Goal: Find specific page/section: Find specific page/section

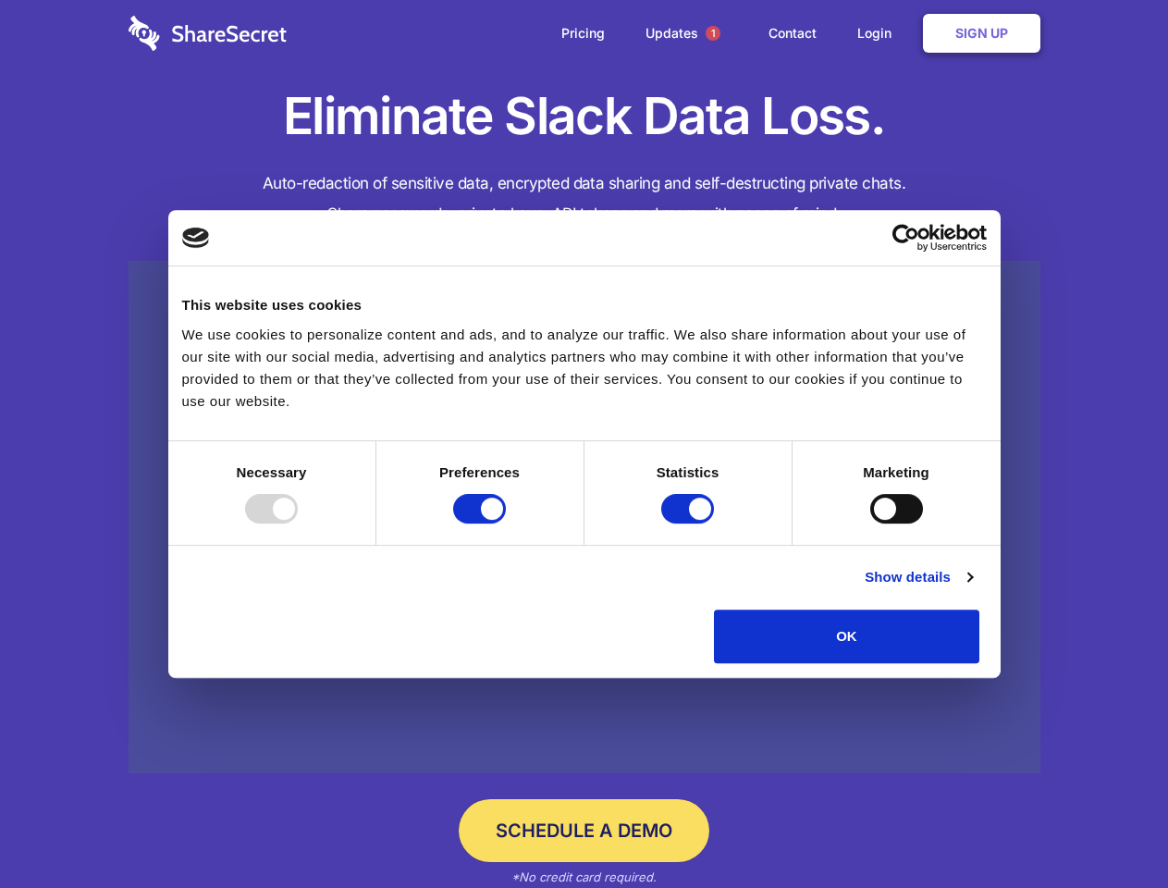
click at [298, 523] on div at bounding box center [271, 509] width 53 height 30
click at [506, 523] on input "Preferences" at bounding box center [479, 509] width 53 height 30
checkbox input "false"
click at [690, 523] on input "Statistics" at bounding box center [687, 509] width 53 height 30
checkbox input "false"
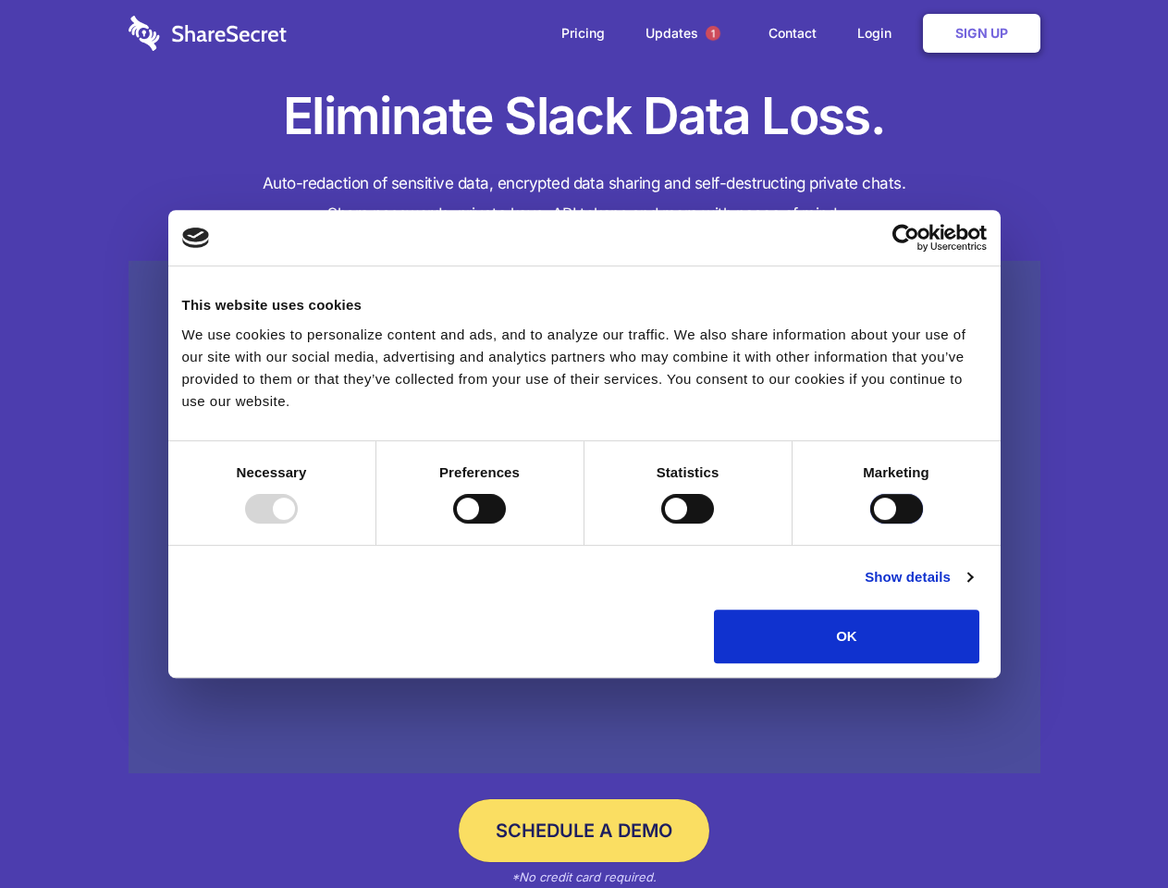
click at [870, 523] on input "Marketing" at bounding box center [896, 509] width 53 height 30
checkbox input "true"
click at [972, 588] on link "Show details" at bounding box center [917, 577] width 107 height 22
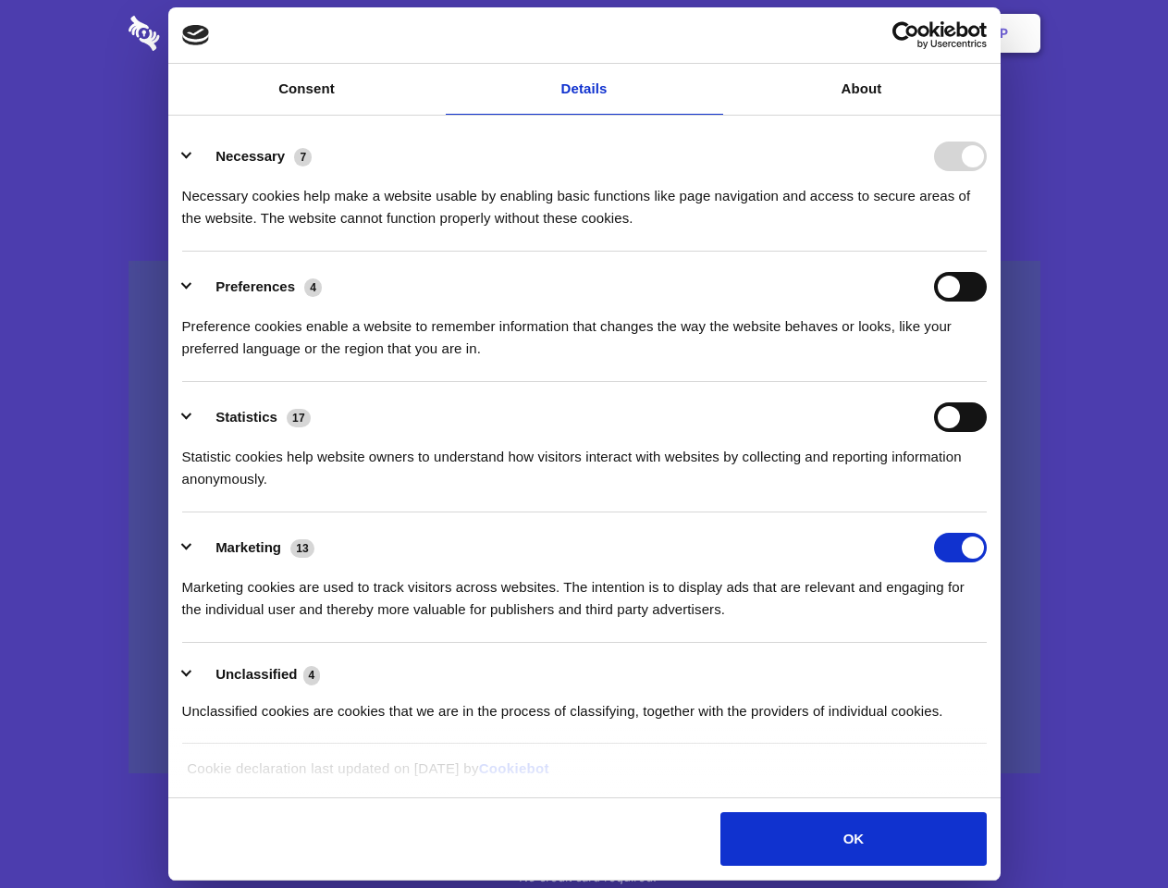
click at [986, 382] on li "Preferences 4 Preference cookies enable a website to remember information that …" at bounding box center [584, 316] width 804 height 130
click at [712, 33] on span "1" at bounding box center [712, 33] width 15 height 15
